Goal: Task Accomplishment & Management: Manage account settings

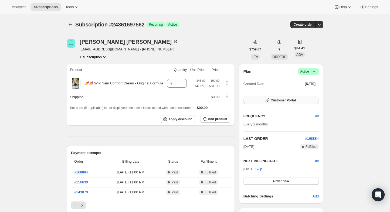
click at [270, 102] on button "Customer Portal" at bounding box center [281, 101] width 75 height 8
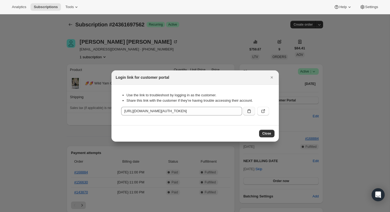
click at [252, 112] on button ":rc0:" at bounding box center [249, 111] width 12 height 9
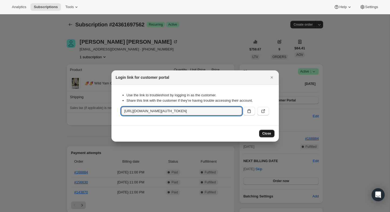
click at [268, 134] on span "Close" at bounding box center [267, 134] width 9 height 4
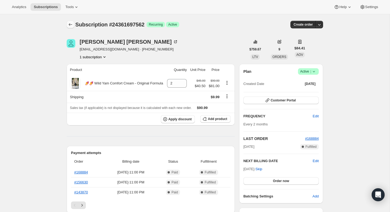
click at [72, 26] on icon "Subscriptions" at bounding box center [70, 24] width 5 height 5
